Goal: Transaction & Acquisition: Purchase product/service

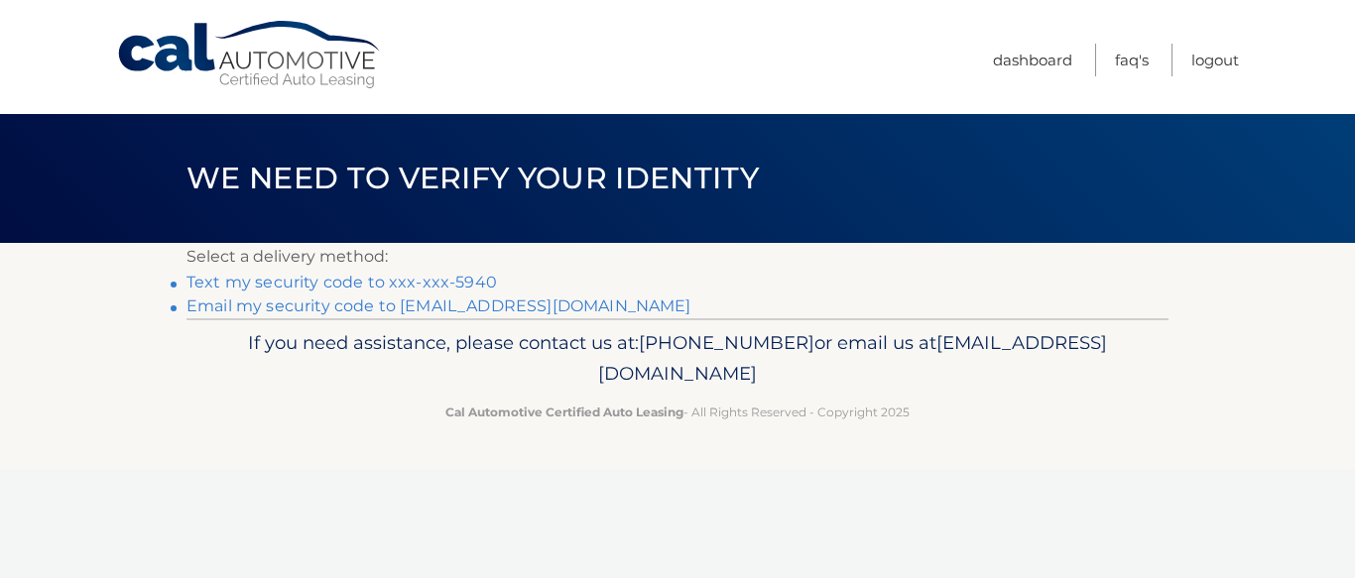
click at [331, 277] on link "Text my security code to xxx-xxx-5940" at bounding box center [341, 282] width 310 height 19
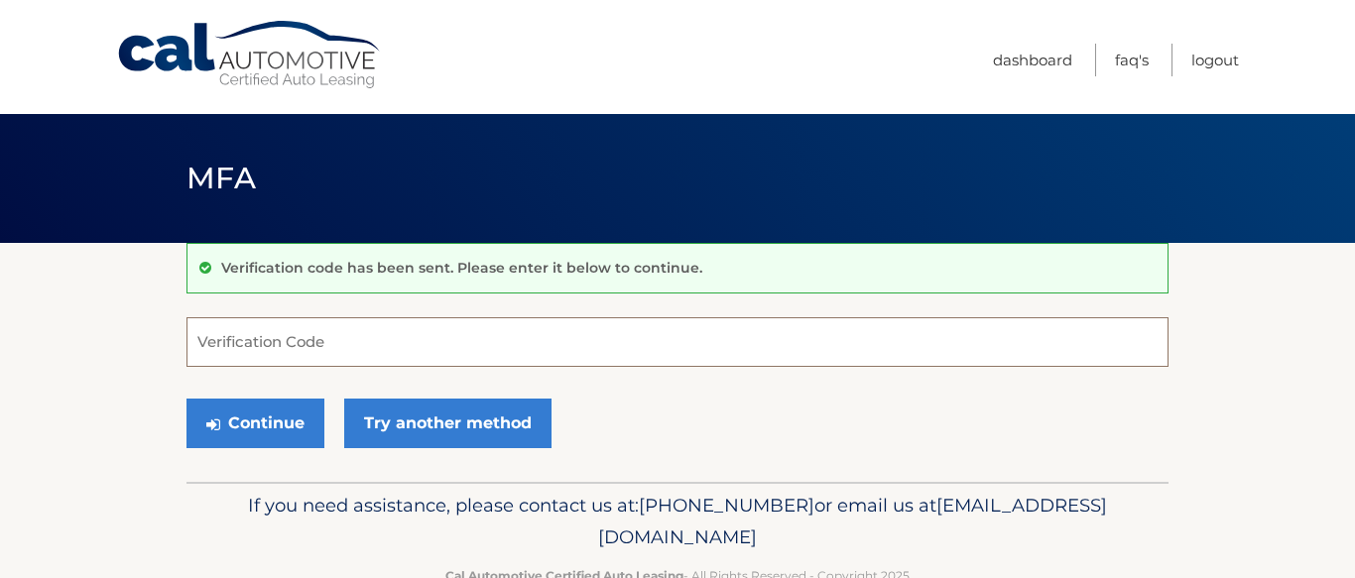
click at [266, 347] on input "Verification Code" at bounding box center [677, 342] width 982 height 50
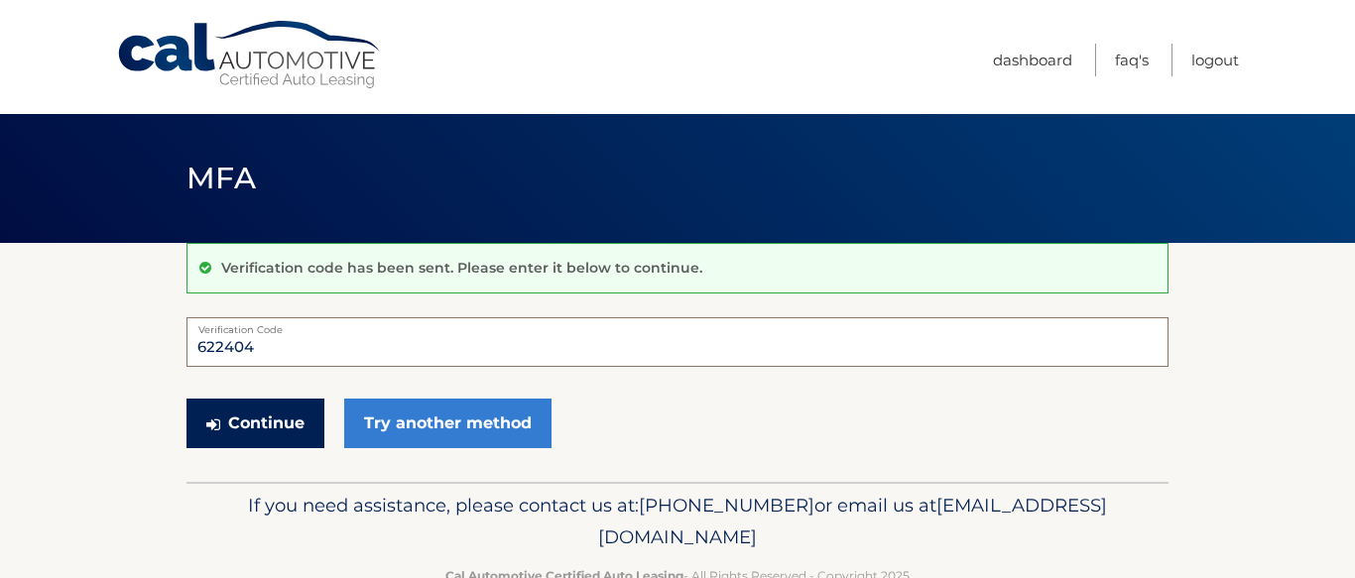
type input "622404"
click at [259, 423] on button "Continue" at bounding box center [255, 424] width 138 height 50
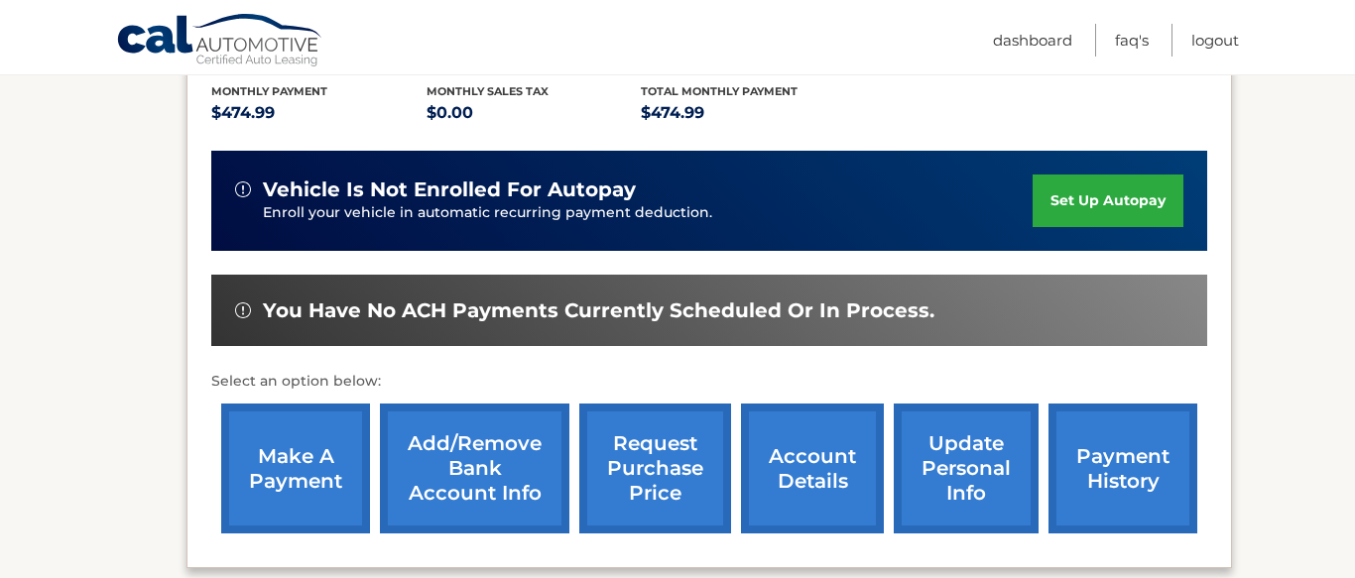
scroll to position [430, 0]
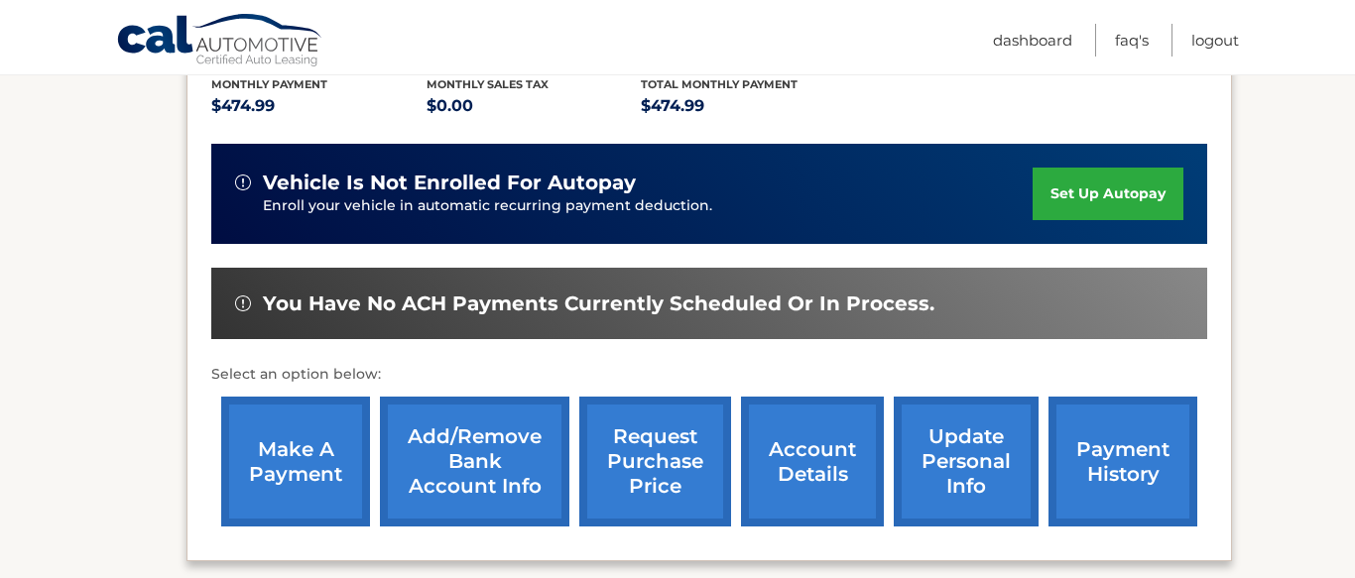
click at [299, 457] on link "make a payment" at bounding box center [295, 462] width 149 height 130
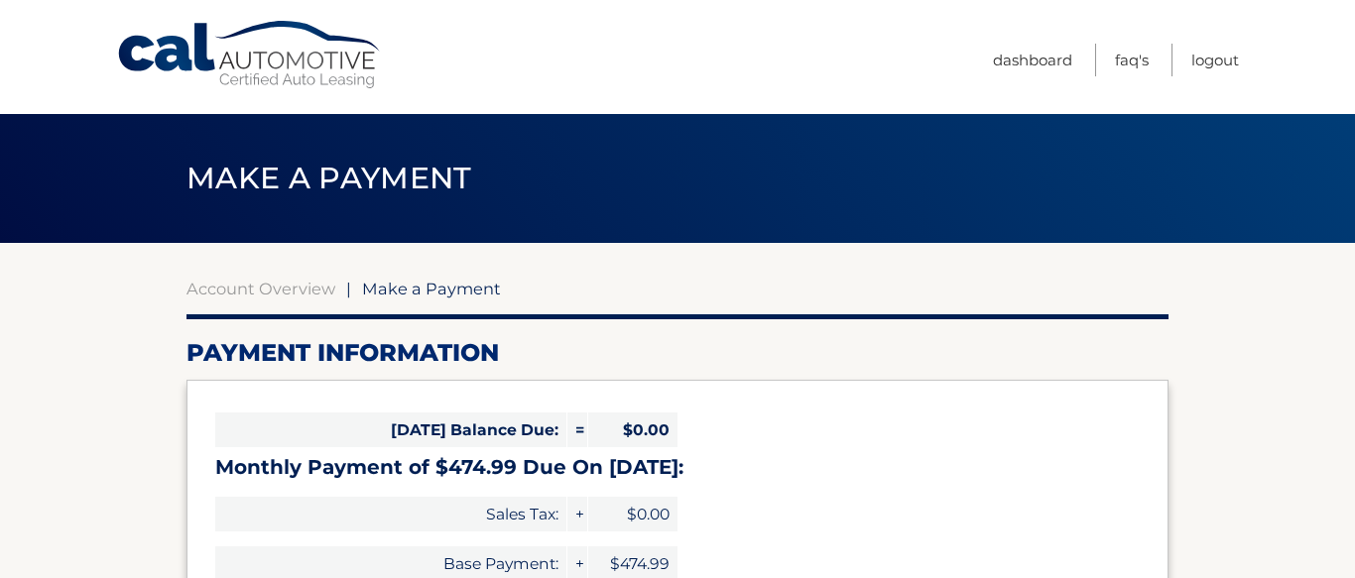
select select "ZTk2MDk2OWYtODNjMS00ODkzLWIzY2YtMzk1MGYwNWI2ZWFl"
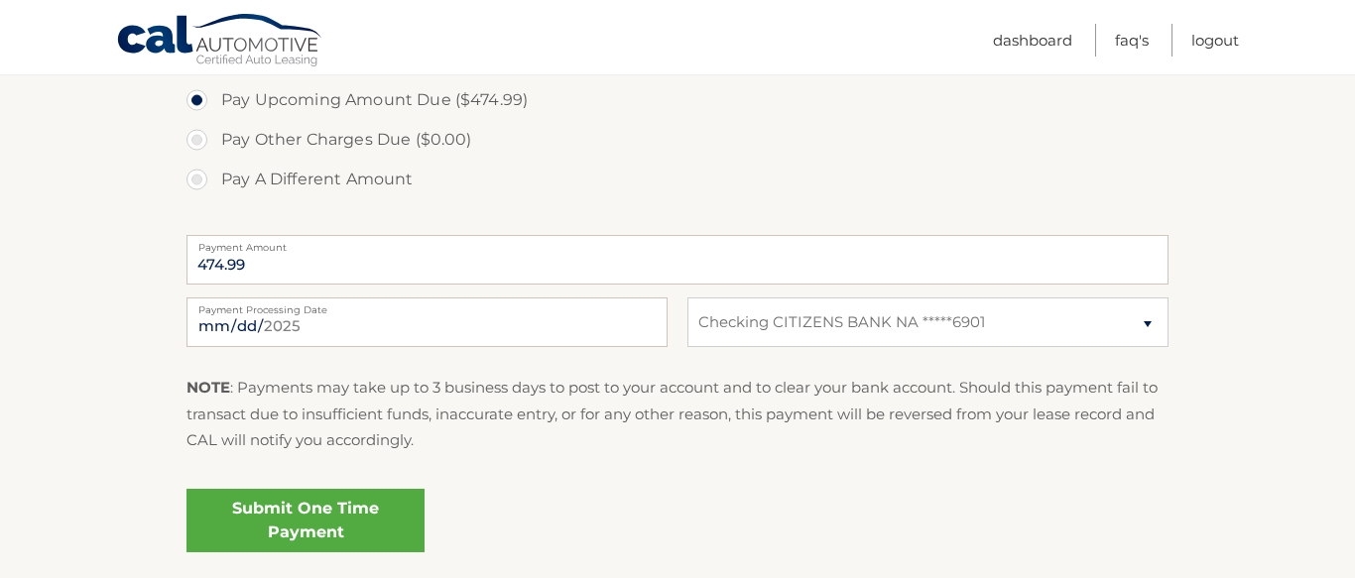
scroll to position [692, 0]
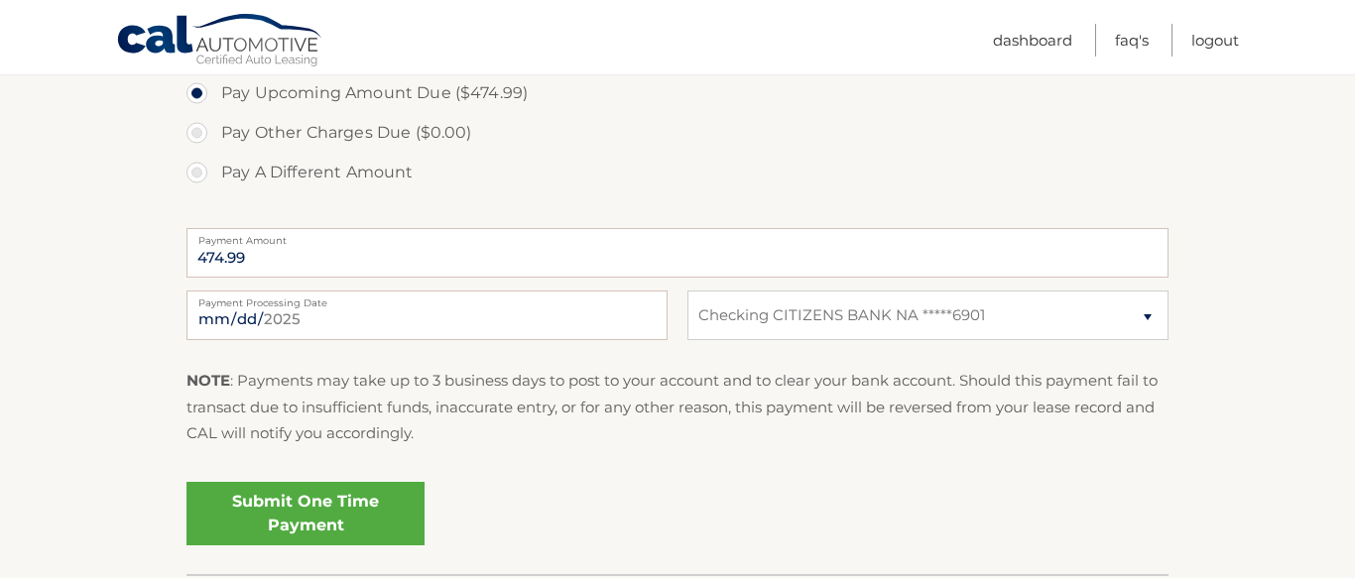
click at [308, 506] on link "Submit One Time Payment" at bounding box center [305, 513] width 238 height 63
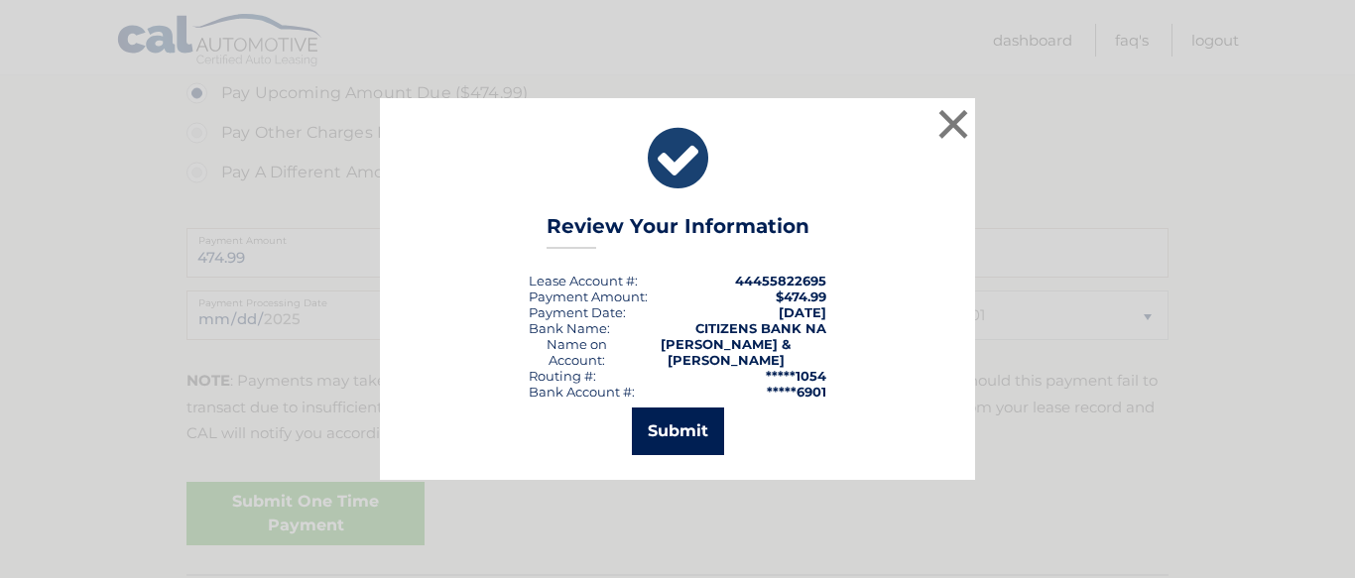
click at [671, 426] on button "Submit" at bounding box center [678, 432] width 92 height 48
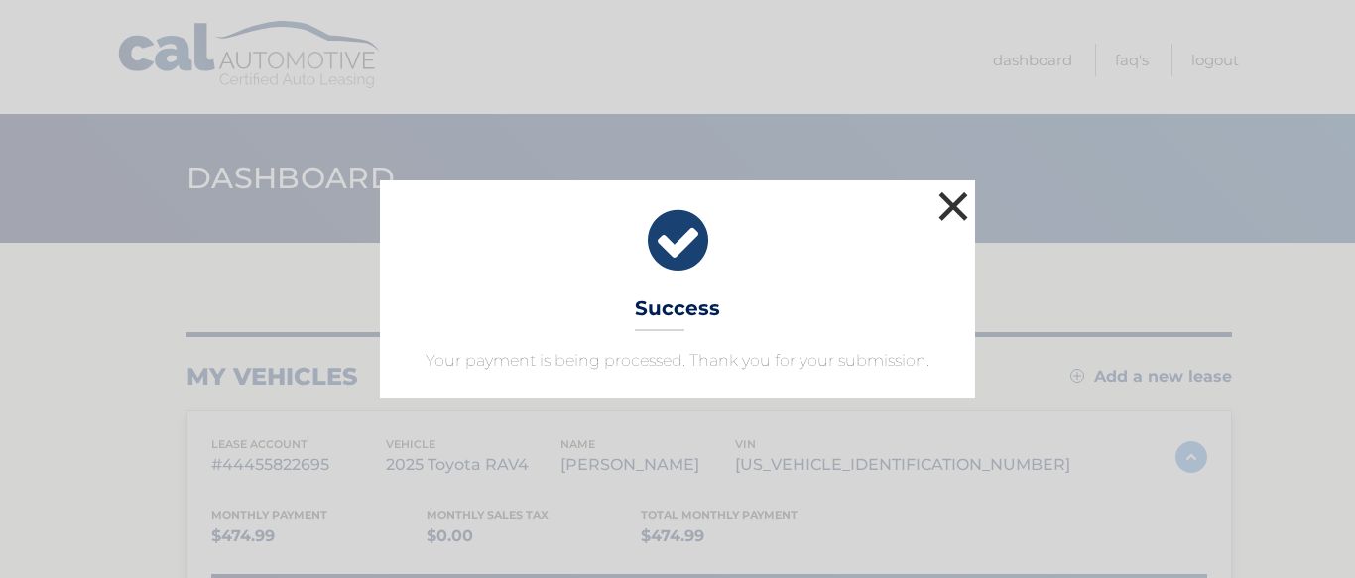
click at [958, 211] on button "×" at bounding box center [953, 206] width 40 height 40
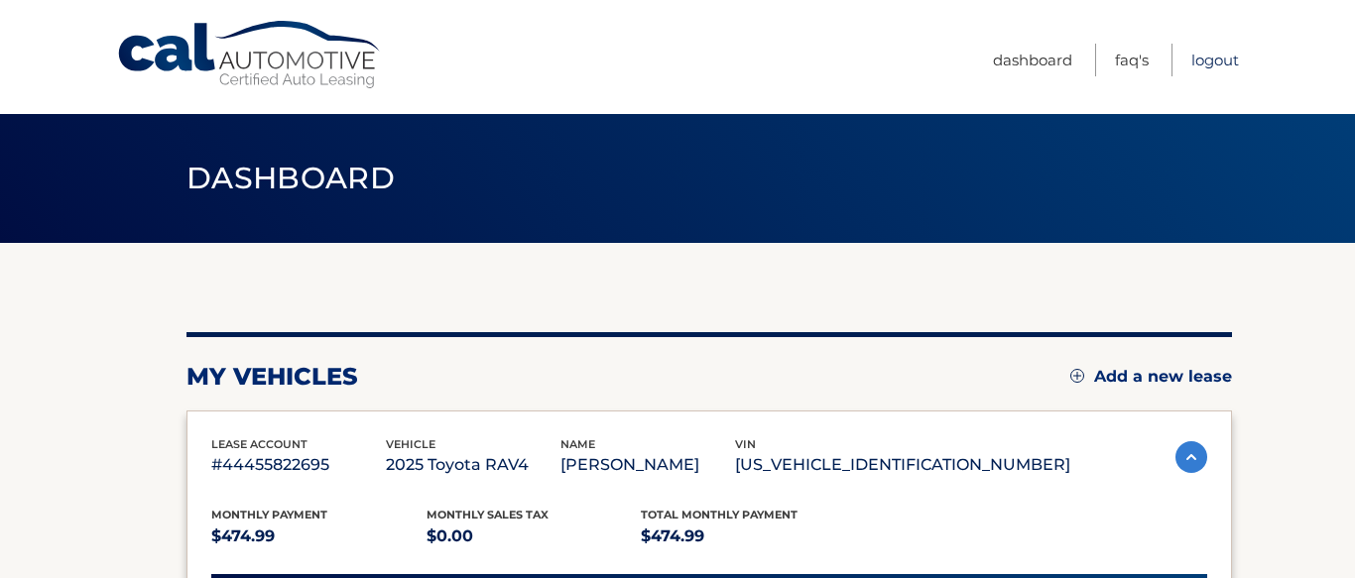
click at [1206, 64] on link "Logout" at bounding box center [1215, 60] width 48 height 33
